Goal: Use online tool/utility: Use online tool/utility

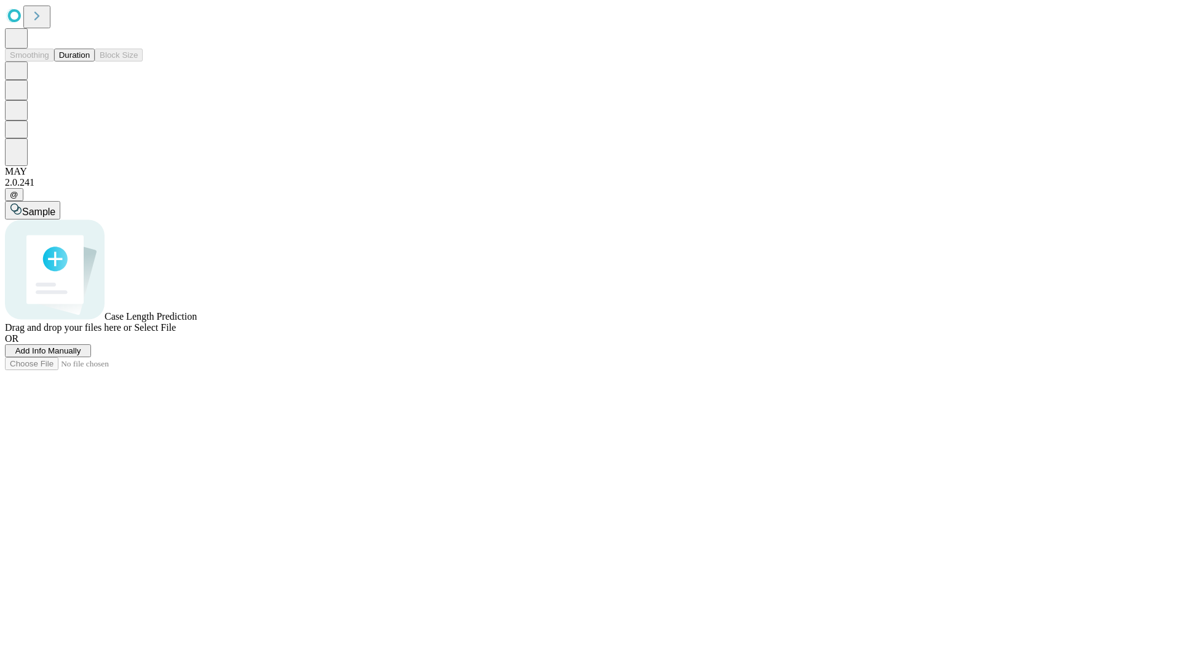
click at [90, 61] on button "Duration" at bounding box center [74, 55] width 41 height 13
click at [81, 355] on span "Add Info Manually" at bounding box center [48, 350] width 66 height 9
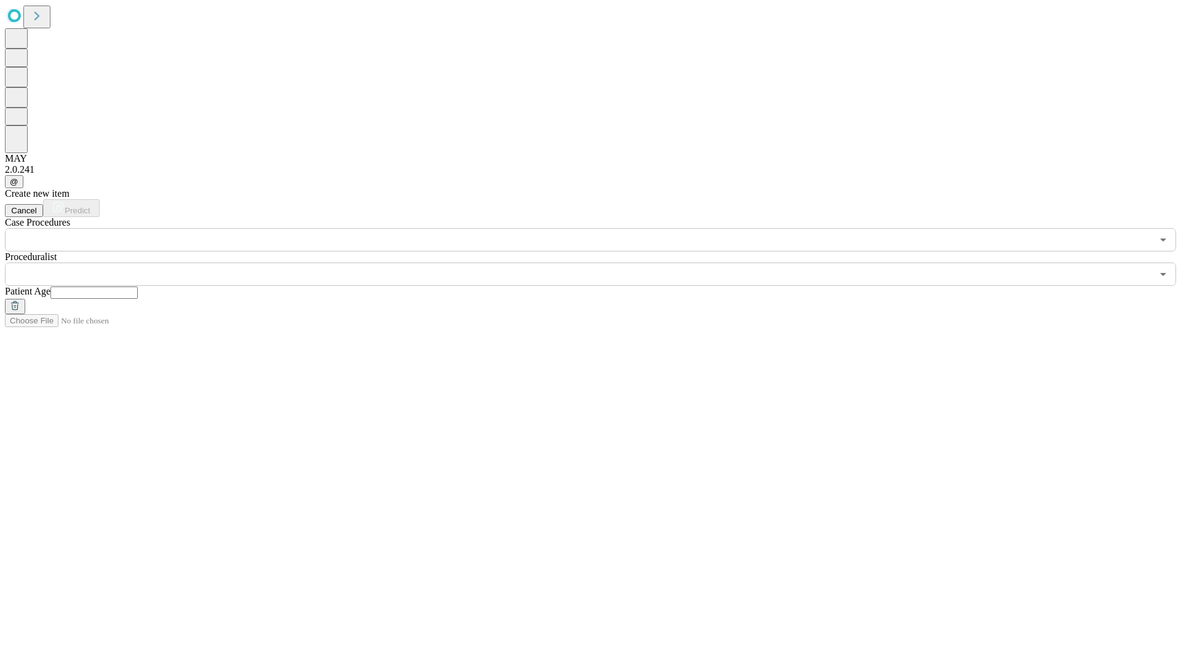
click at [138, 287] on input "text" at bounding box center [93, 293] width 87 height 12
type input "**"
click at [599, 263] on input "text" at bounding box center [578, 274] width 1147 height 23
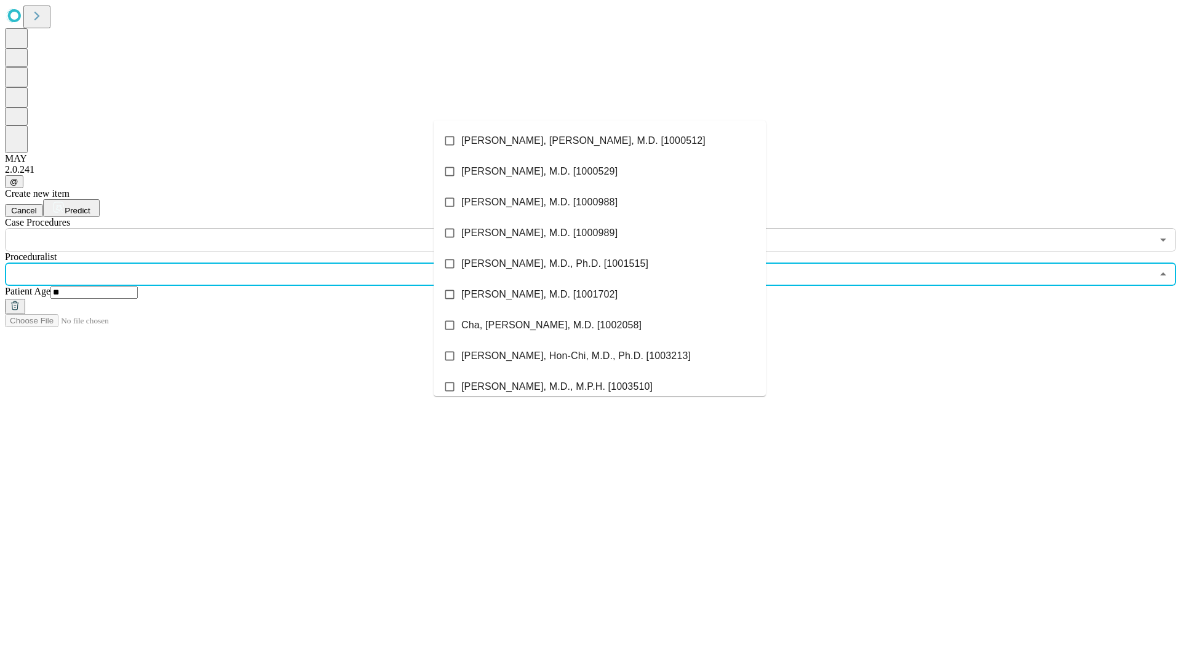
click at [600, 141] on li "[PERSON_NAME], [PERSON_NAME], M.D. [1000512]" at bounding box center [600, 140] width 332 height 31
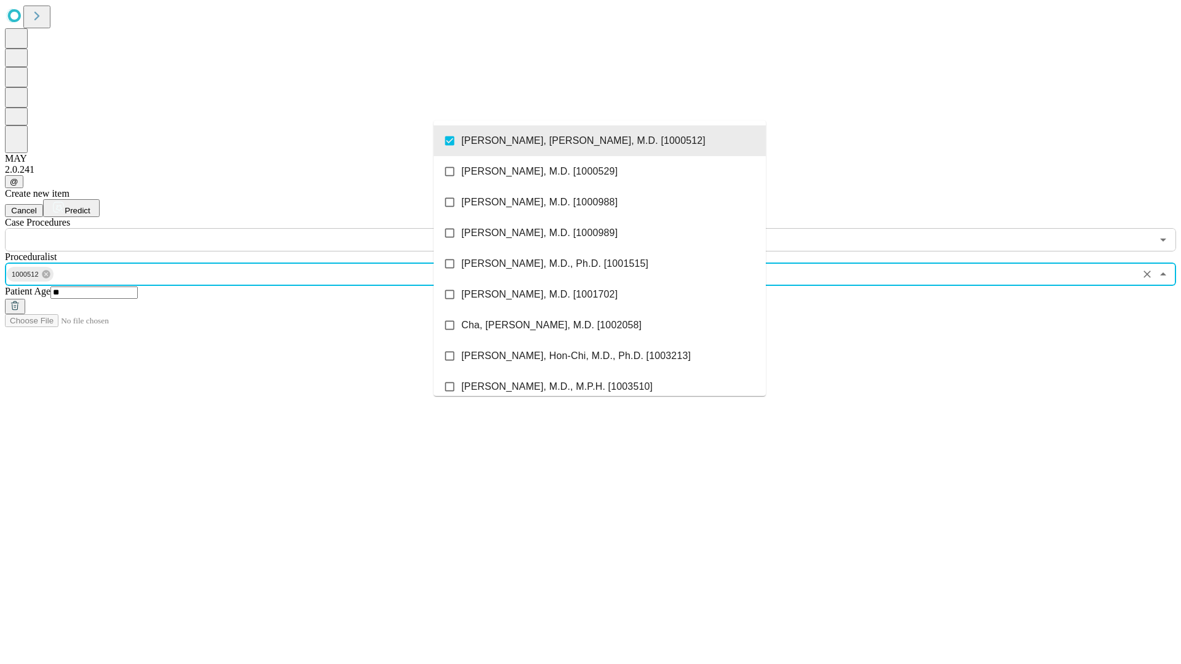
click at [258, 228] on input "text" at bounding box center [578, 239] width 1147 height 23
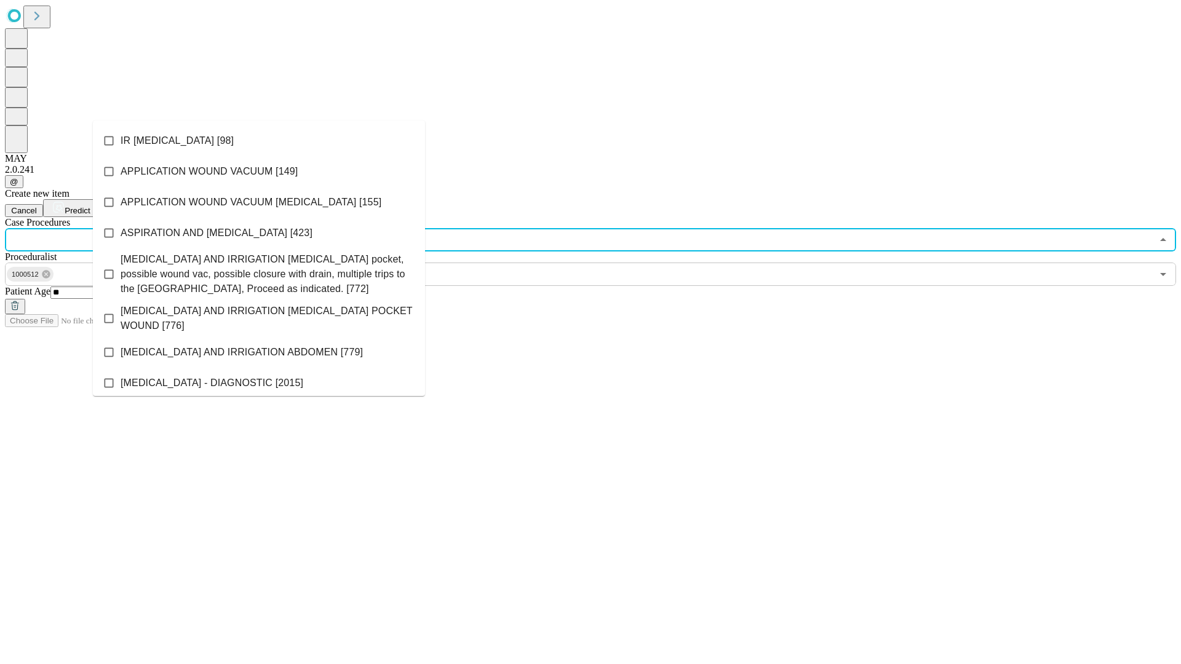
click at [259, 141] on li "IR [MEDICAL_DATA] [98]" at bounding box center [259, 140] width 332 height 31
click at [90, 206] on span "Predict" at bounding box center [77, 210] width 25 height 9
